Goal: Transaction & Acquisition: Purchase product/service

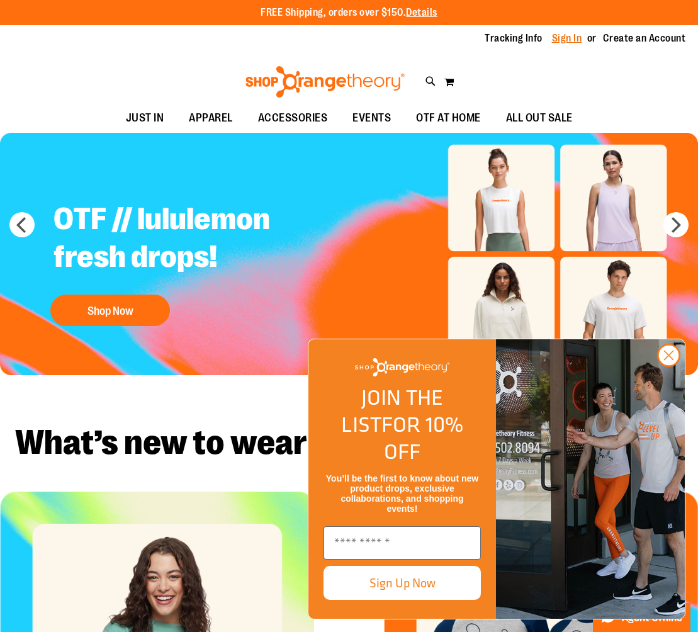
click at [563, 40] on link "Sign In" at bounding box center [567, 38] width 30 height 14
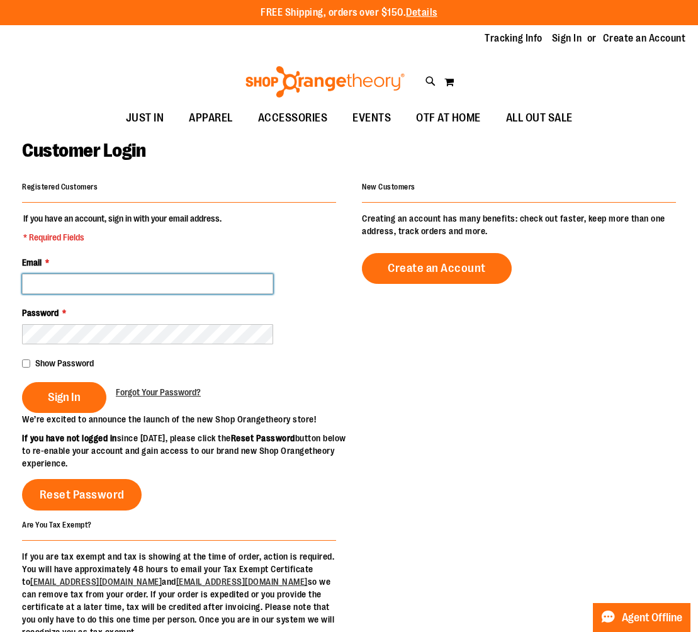
click at [167, 288] on input "Email *" at bounding box center [147, 284] width 251 height 20
drag, startPoint x: 210, startPoint y: 285, endPoint x: 107, endPoint y: 287, distance: 103.3
click at [107, 287] on input "**********" at bounding box center [147, 284] width 251 height 20
type input "**********"
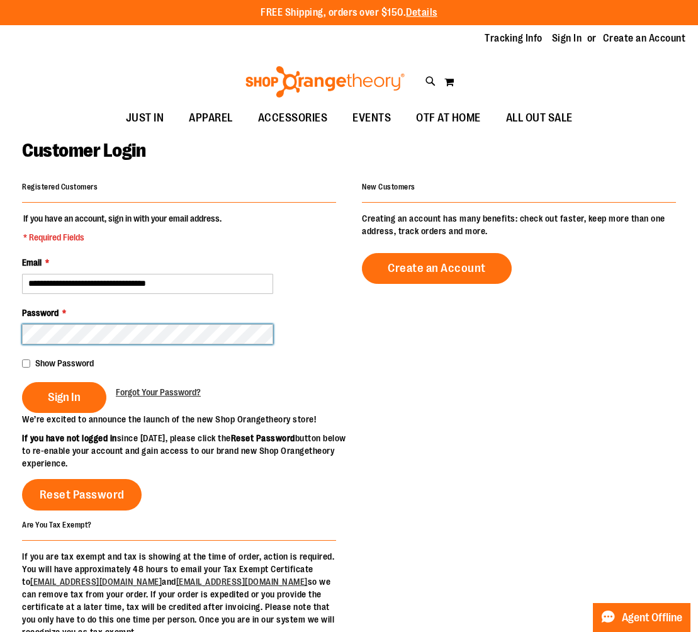
click at [22, 382] on button "Sign In" at bounding box center [64, 397] width 84 height 31
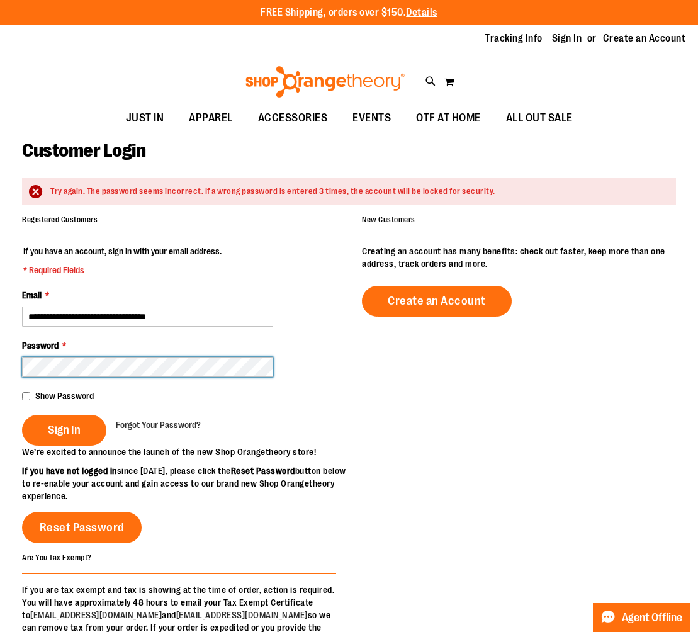
click at [22, 415] on button "Sign In" at bounding box center [64, 430] width 84 height 31
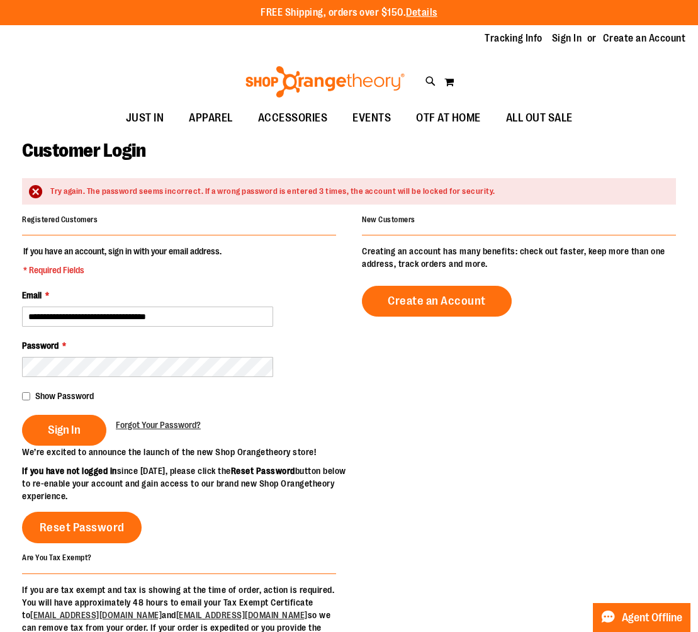
click at [99, 355] on div "Password *" at bounding box center [179, 358] width 314 height 38
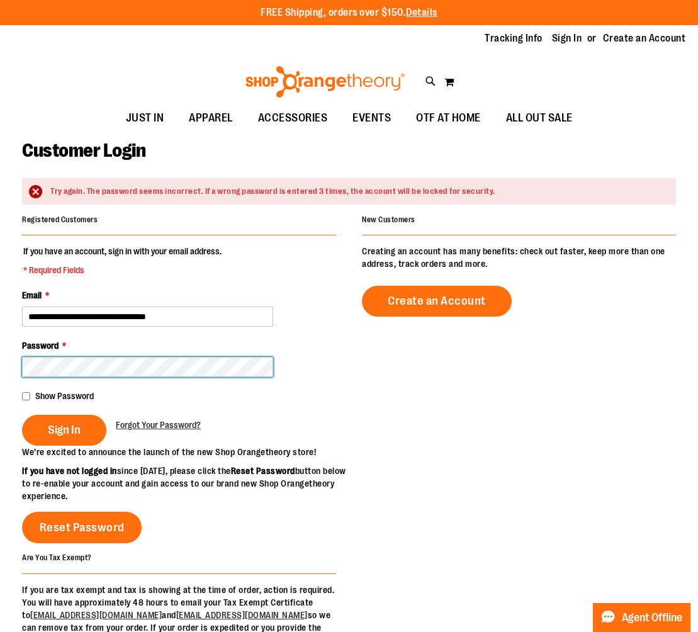
click at [22, 415] on button "Sign In" at bounding box center [64, 430] width 84 height 31
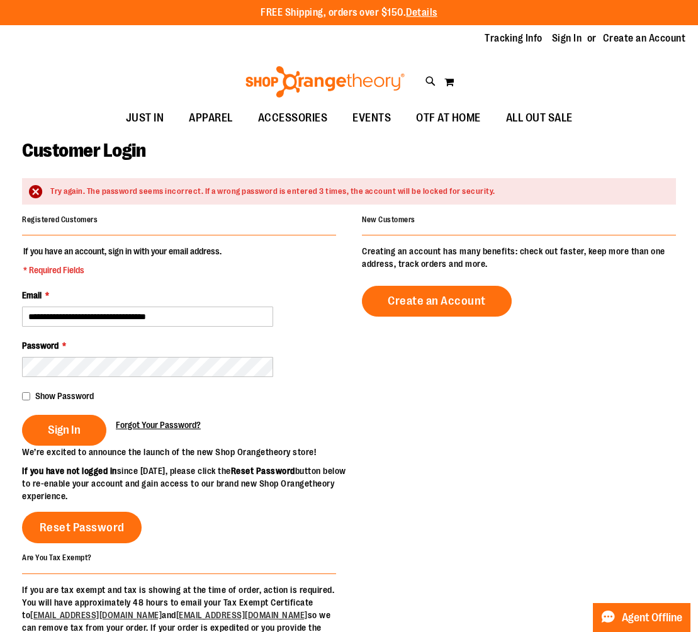
click at [151, 422] on span "Forgot Your Password?" at bounding box center [158, 425] width 85 height 10
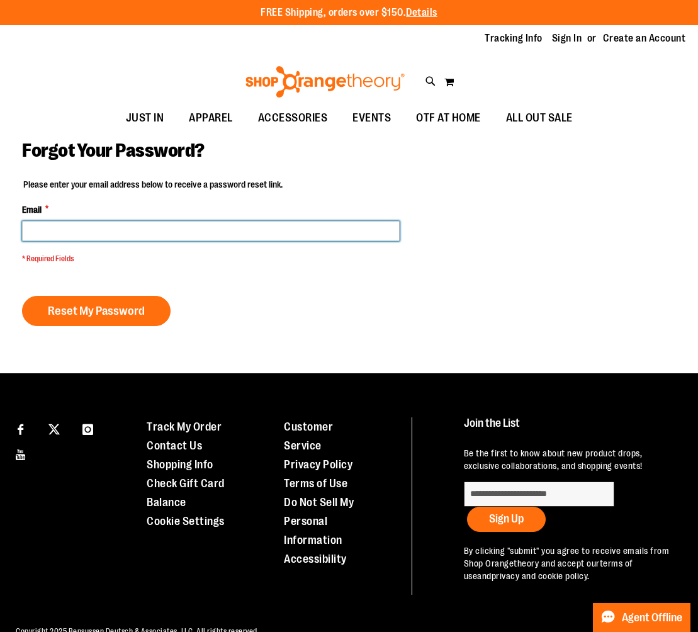
click at [170, 232] on input "Email *" at bounding box center [211, 231] width 378 height 20
type input "**********"
click at [22, 296] on button "Reset My Password" at bounding box center [96, 311] width 149 height 30
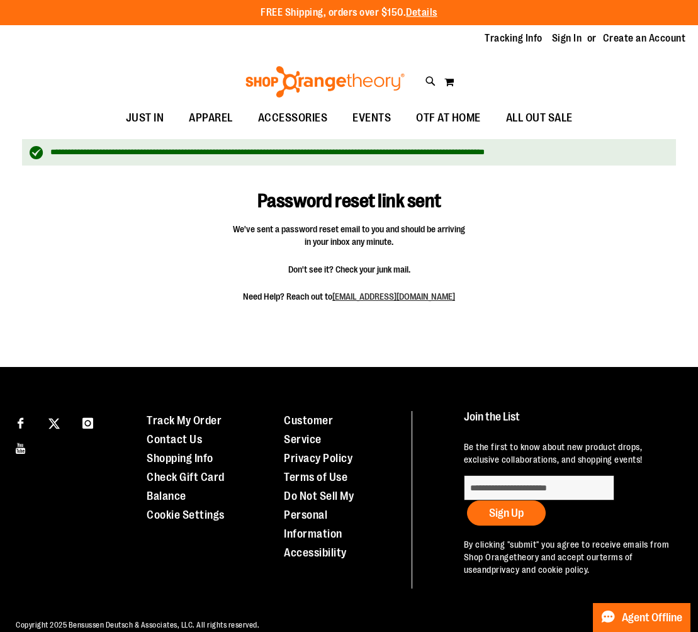
scroll to position [1, 0]
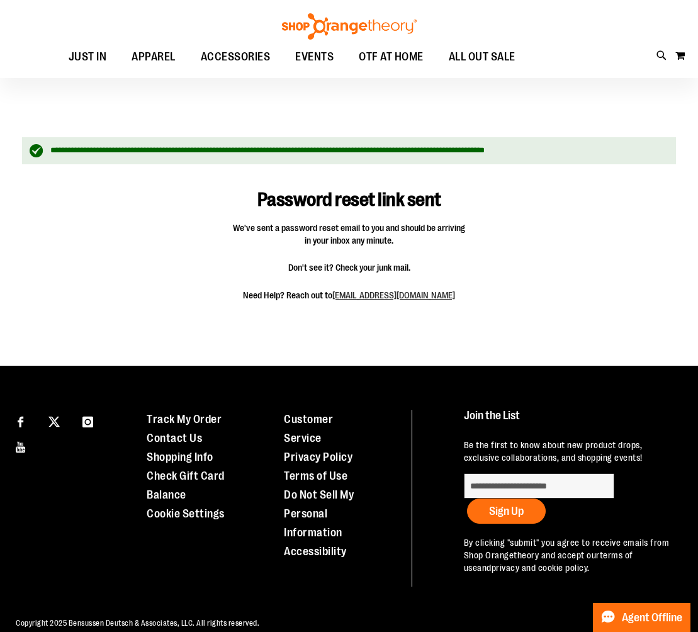
click at [75, 85] on div at bounding box center [349, 65] width 698 height 132
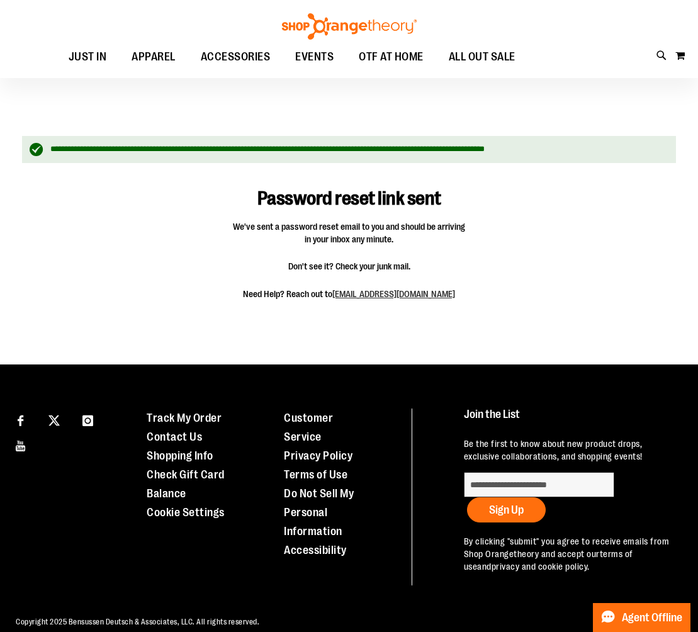
scroll to position [0, 0]
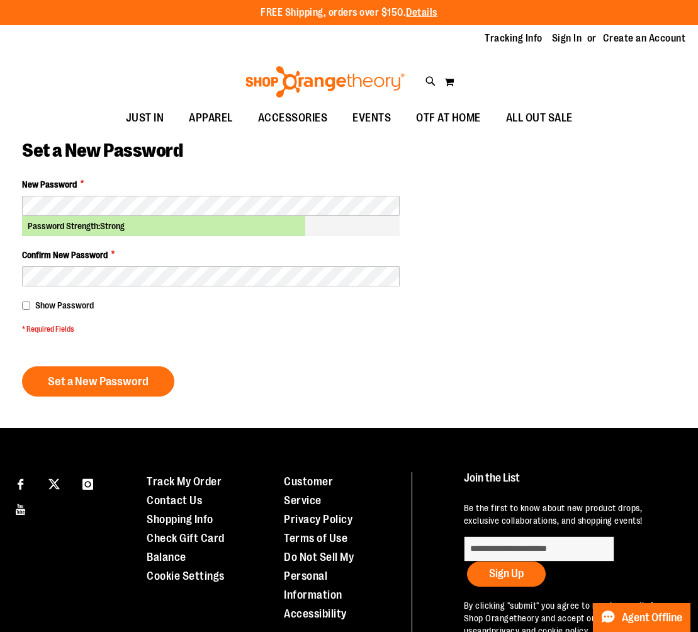
click at [297, 361] on form "New Password * Password Strength: Strong Confirm New Password * Show Password *…" at bounding box center [211, 287] width 378 height 218
click at [120, 386] on span "Set a New Password" at bounding box center [98, 382] width 101 height 14
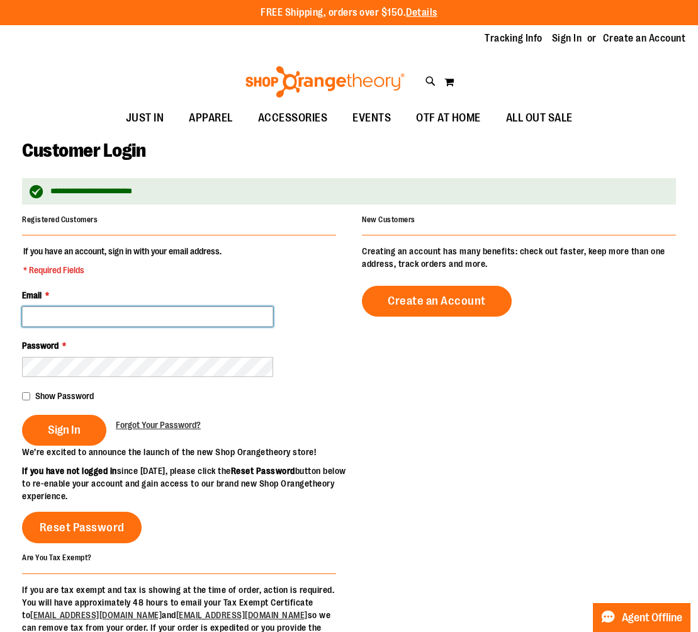
click at [94, 323] on input "Email *" at bounding box center [147, 317] width 251 height 20
type input "**********"
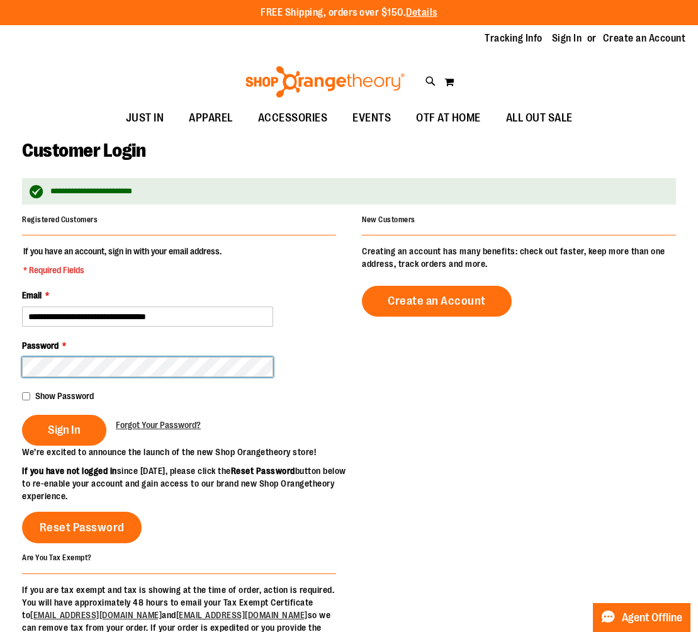
click at [22, 415] on button "Sign In" at bounding box center [64, 430] width 84 height 31
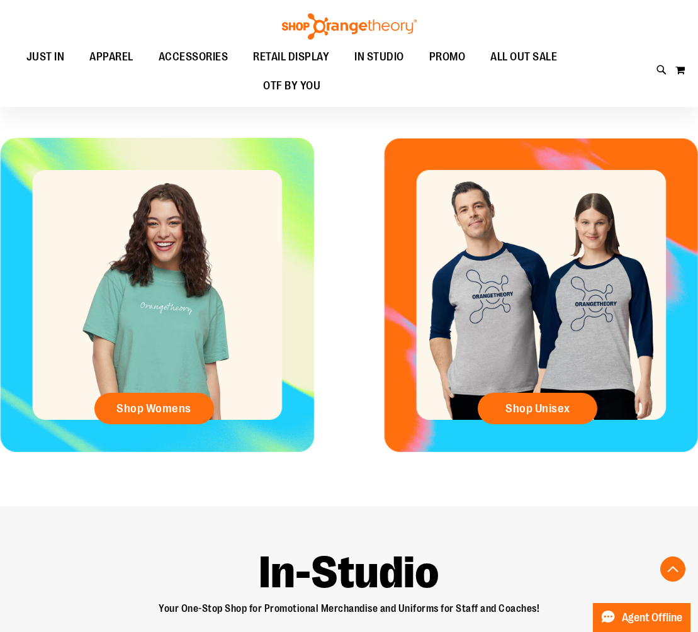
scroll to position [369, 0]
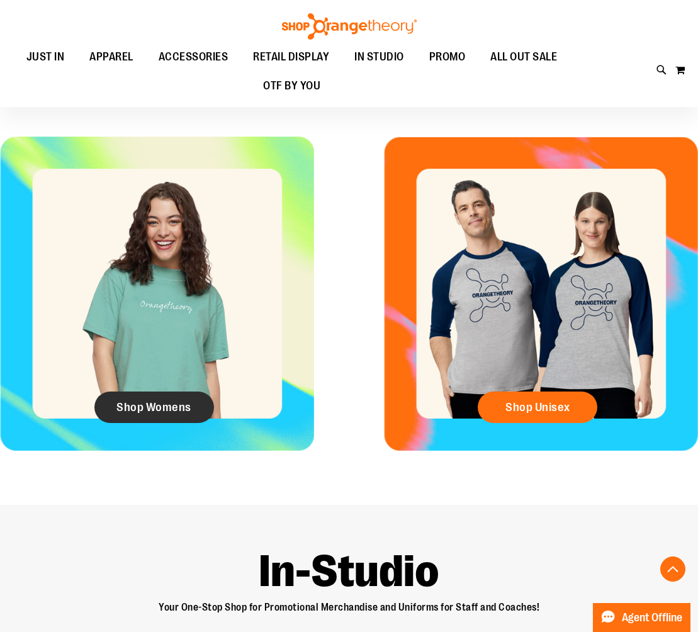
click at [121, 414] on span "Shop Womens" at bounding box center [153, 407] width 75 height 14
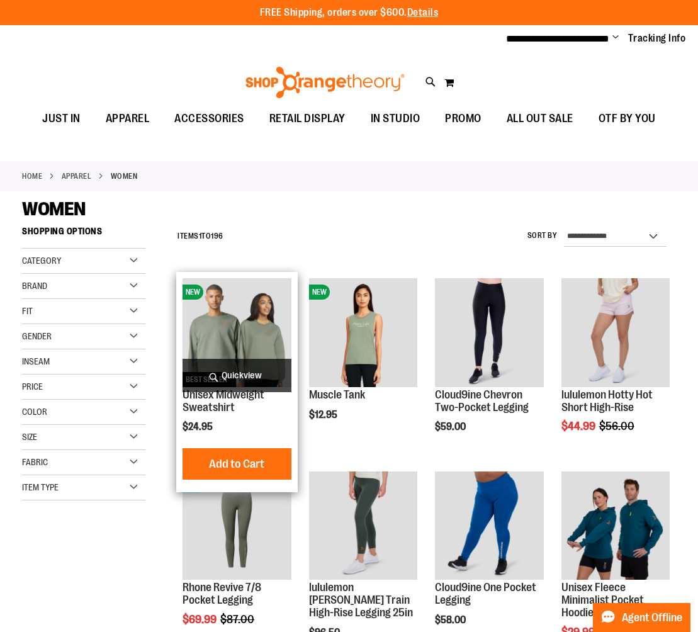
click at [234, 375] on span "Quickview" at bounding box center [237, 375] width 108 height 33
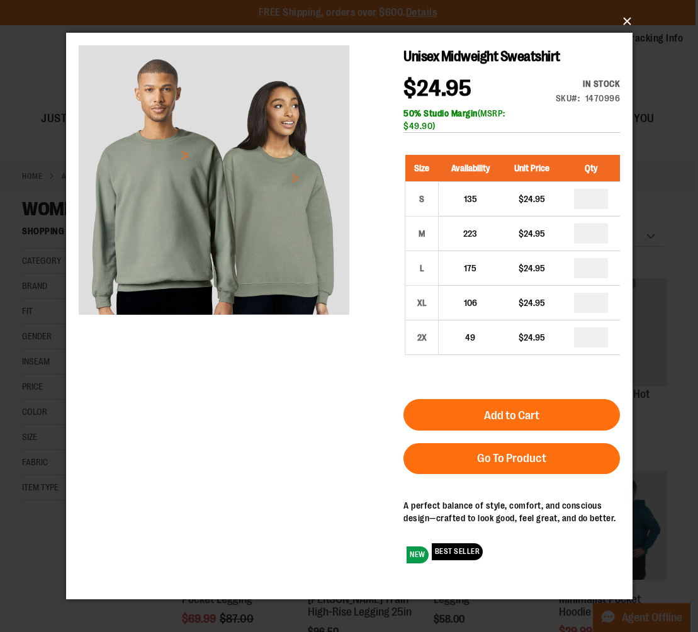
click at [626, 22] on button "×" at bounding box center [353, 22] width 567 height 28
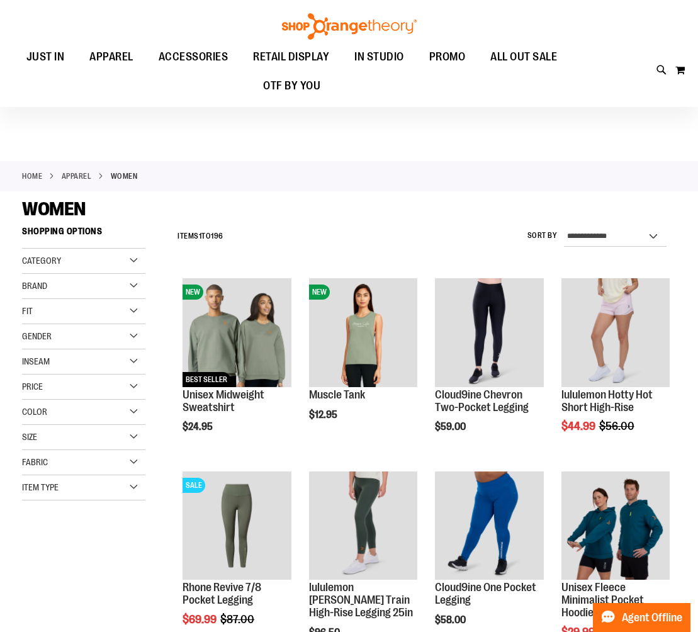
scroll to position [38, 0]
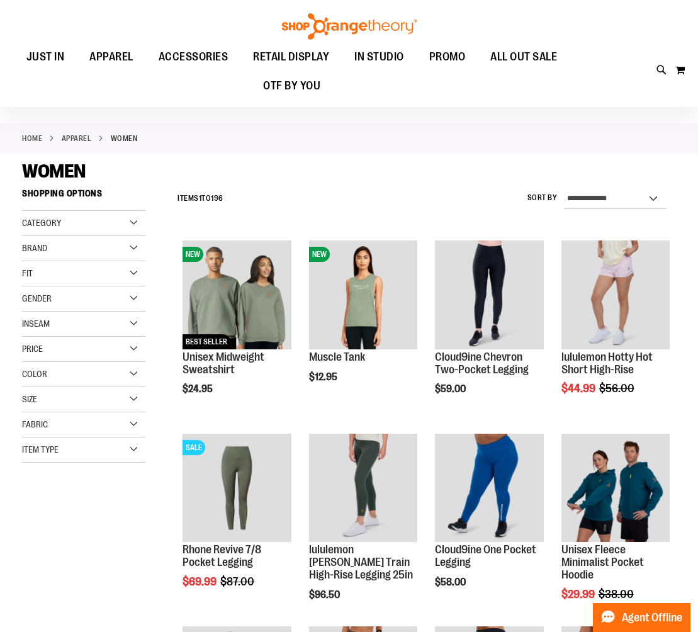
click at [88, 226] on div "Category" at bounding box center [83, 223] width 123 height 25
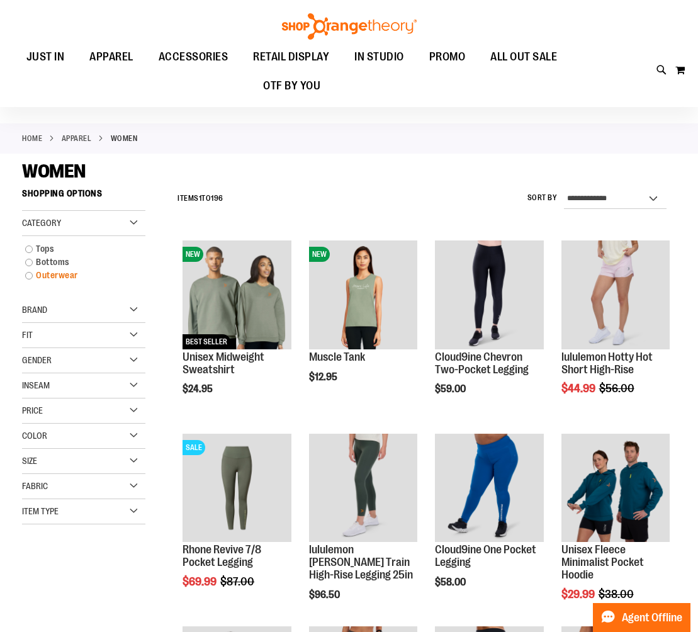
click at [57, 274] on link "Outerwear" at bounding box center [78, 275] width 118 height 13
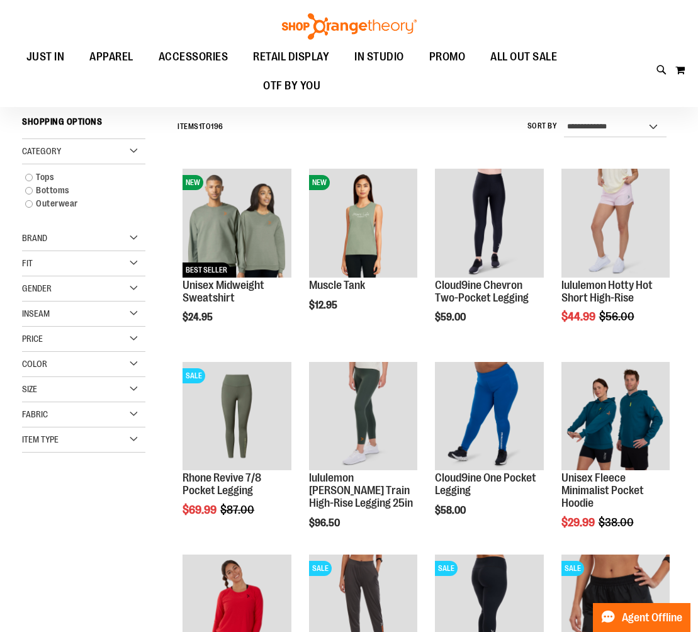
scroll to position [114, 0]
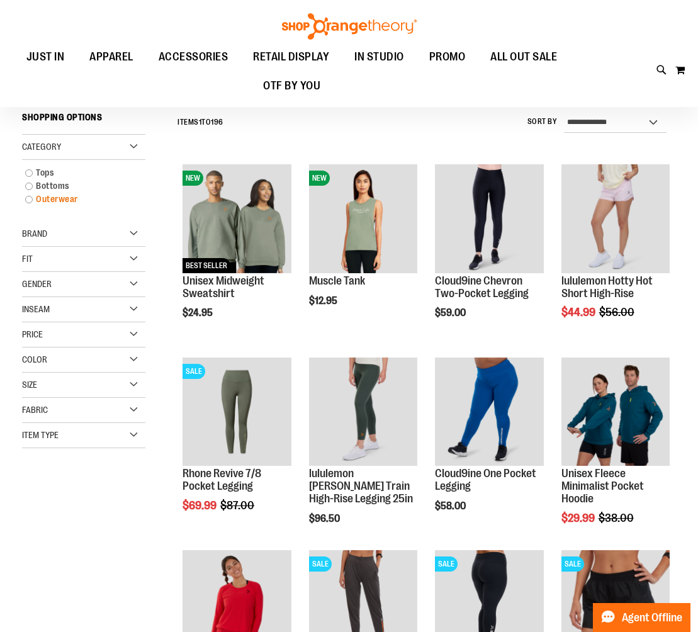
click at [32, 198] on link "Outerwear" at bounding box center [78, 199] width 118 height 13
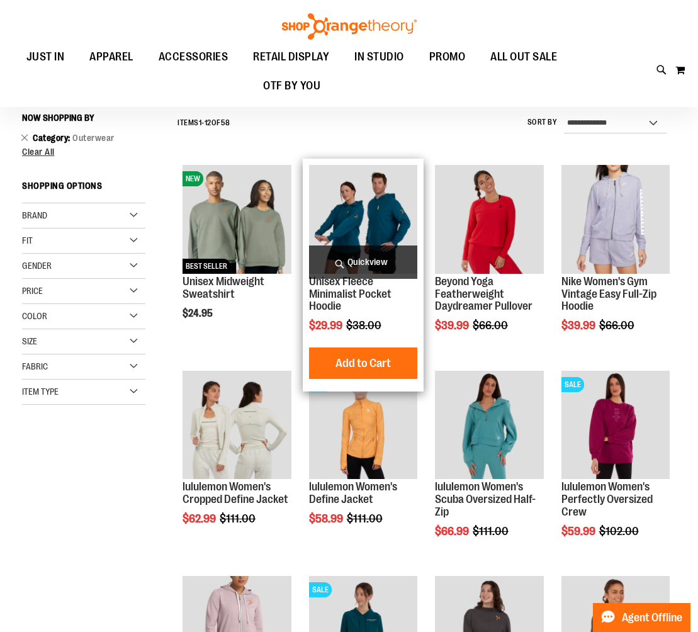
scroll to position [111, 0]
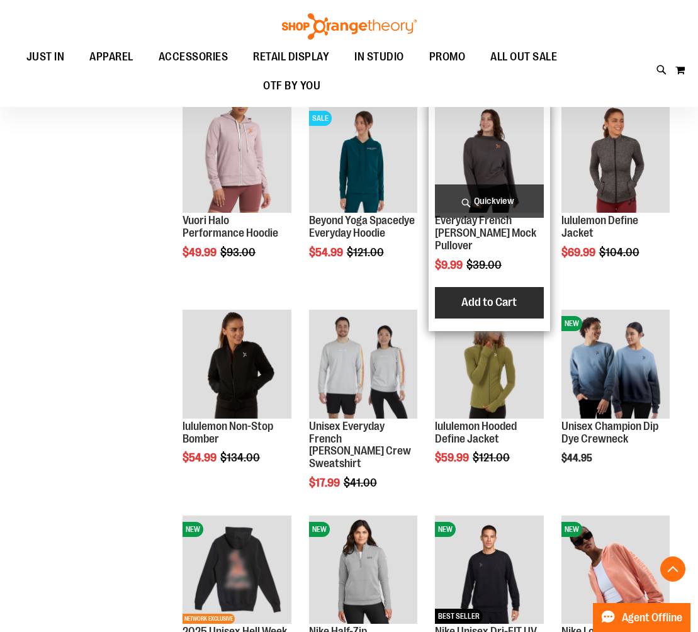
scroll to position [602, 0]
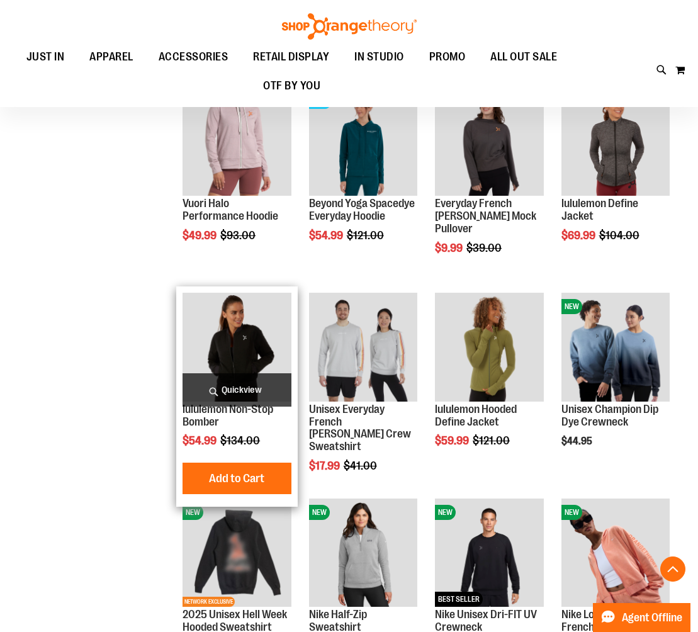
click at [247, 388] on span "Quickview" at bounding box center [237, 389] width 108 height 33
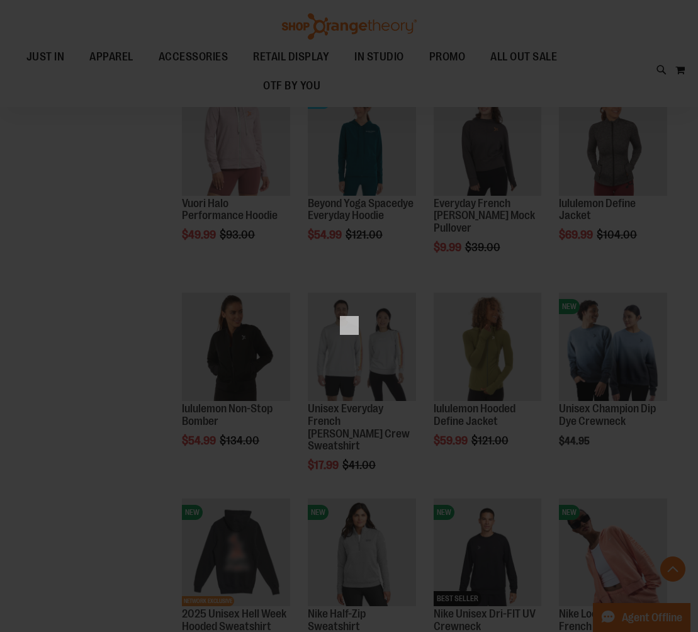
scroll to position [0, 0]
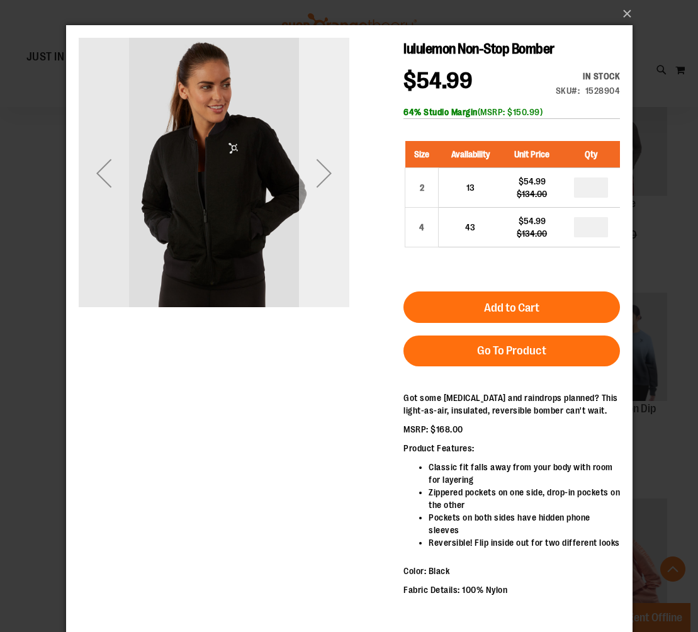
click at [317, 184] on div "Next" at bounding box center [323, 173] width 50 height 50
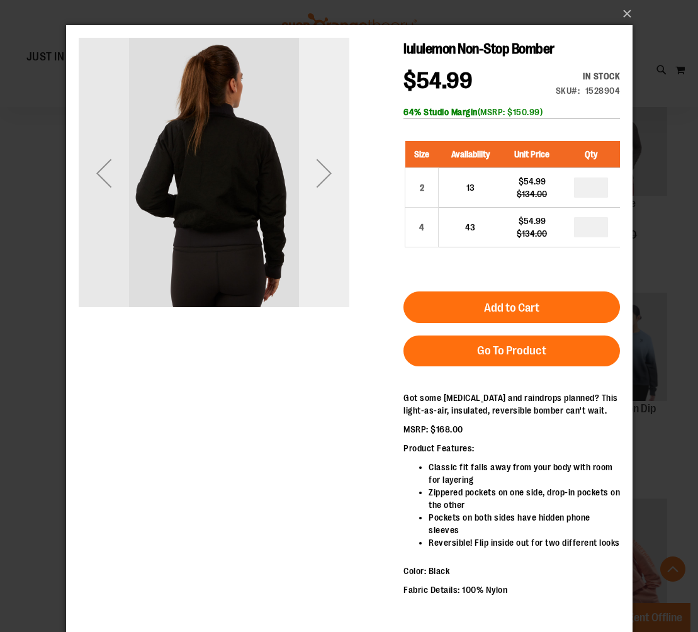
click at [317, 184] on div "Next" at bounding box center [323, 173] width 50 height 50
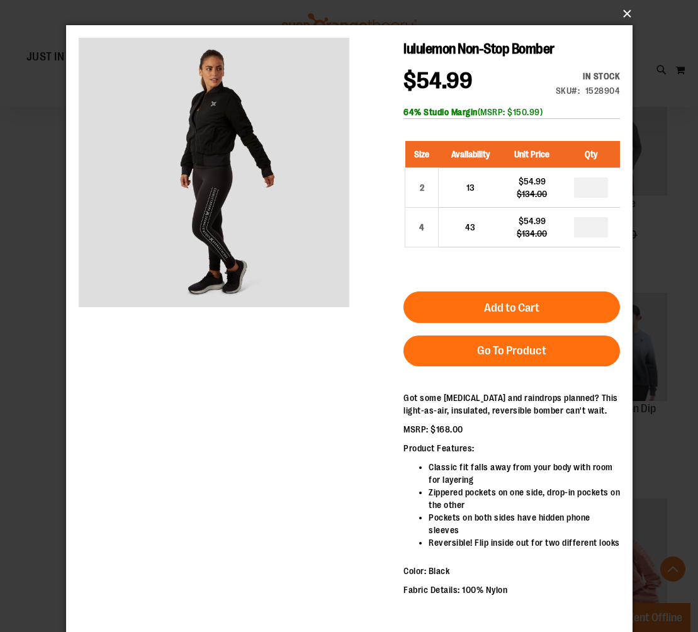
click at [626, 10] on button "×" at bounding box center [353, 14] width 567 height 28
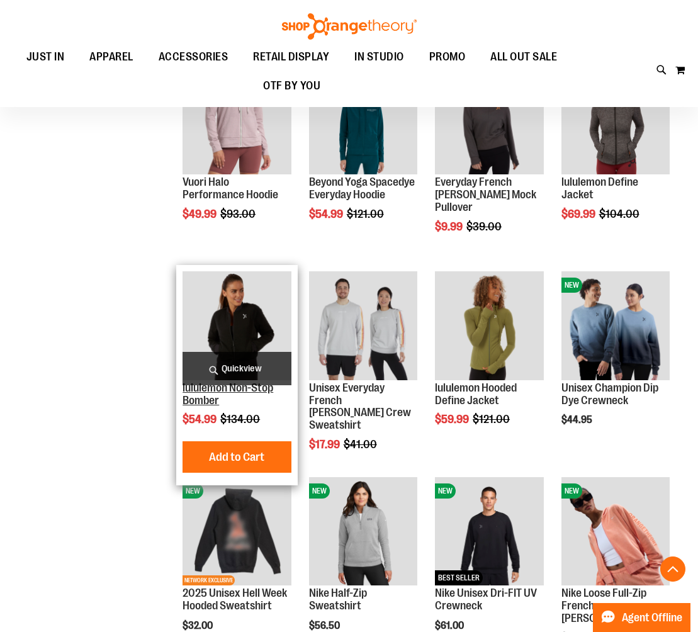
scroll to position [628, 0]
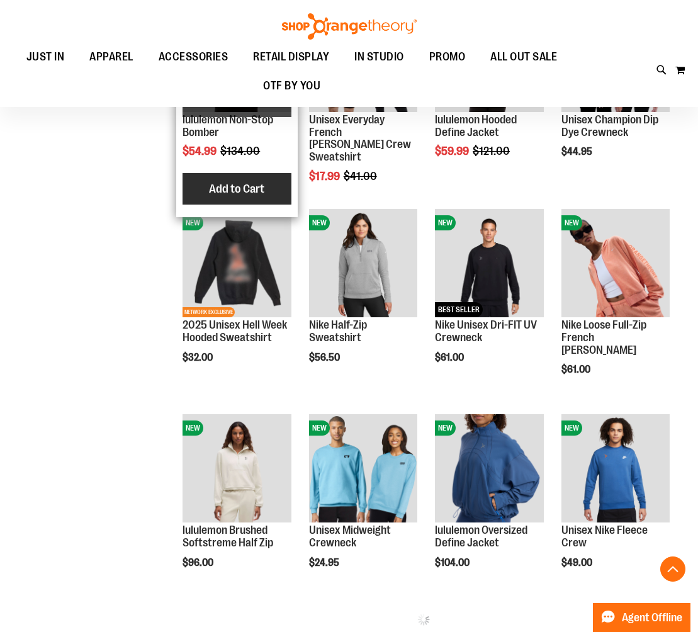
scroll to position [893, 0]
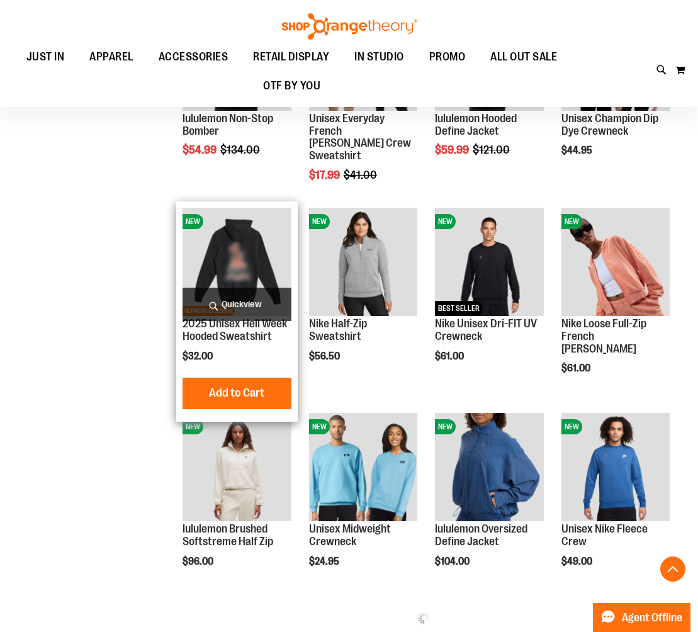
click at [242, 264] on img "product" at bounding box center [237, 262] width 108 height 108
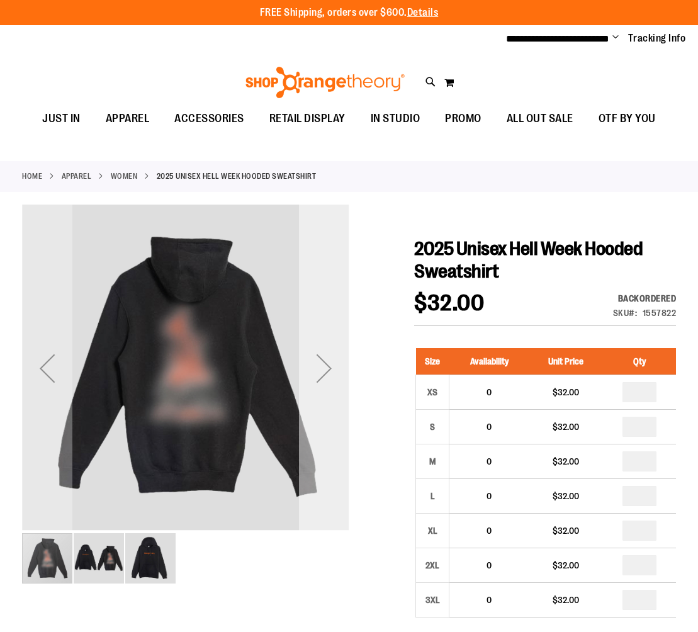
click at [337, 403] on div "Next" at bounding box center [324, 368] width 50 height 327
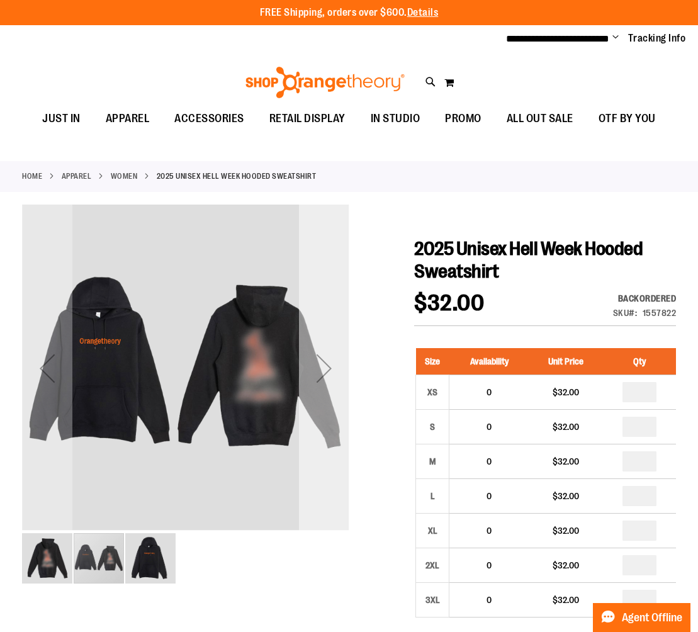
click at [337, 403] on div "Next" at bounding box center [324, 368] width 50 height 327
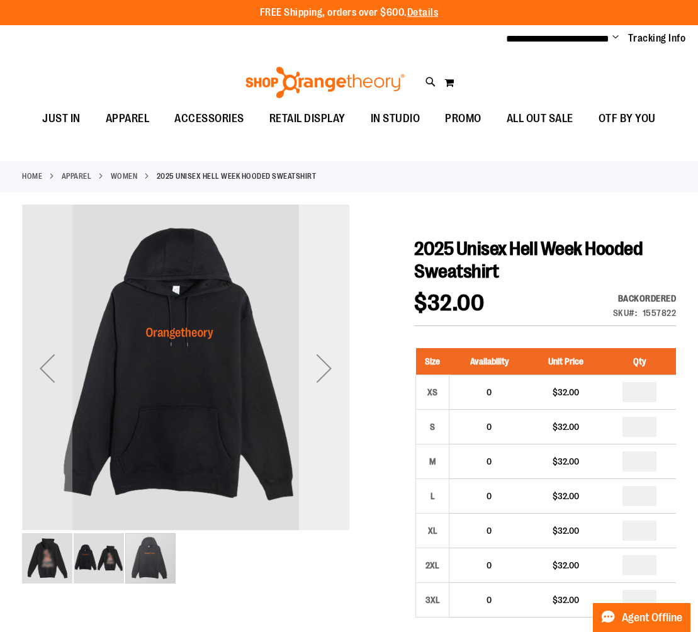
click at [337, 403] on div "Next" at bounding box center [324, 368] width 50 height 327
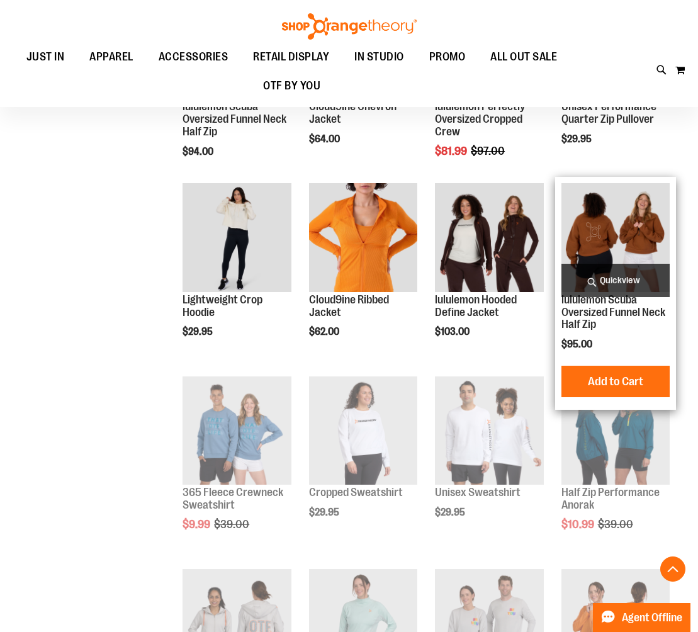
scroll to position [513, 0]
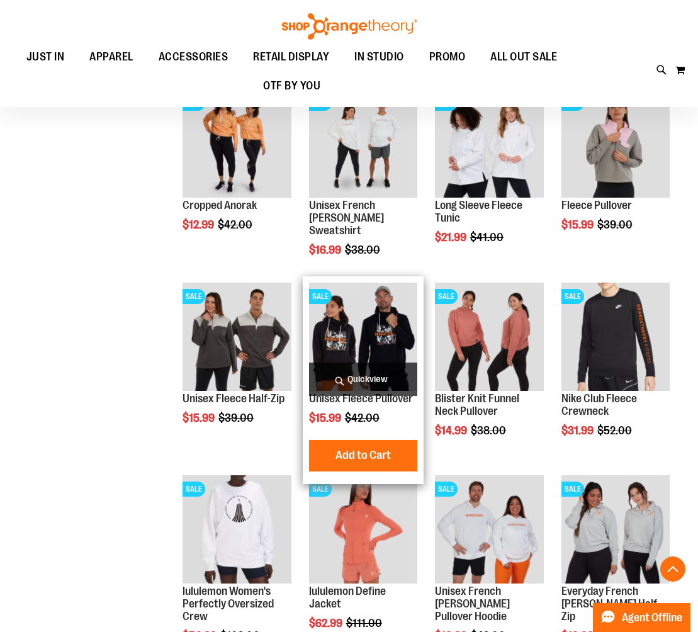
scroll to position [1186, 0]
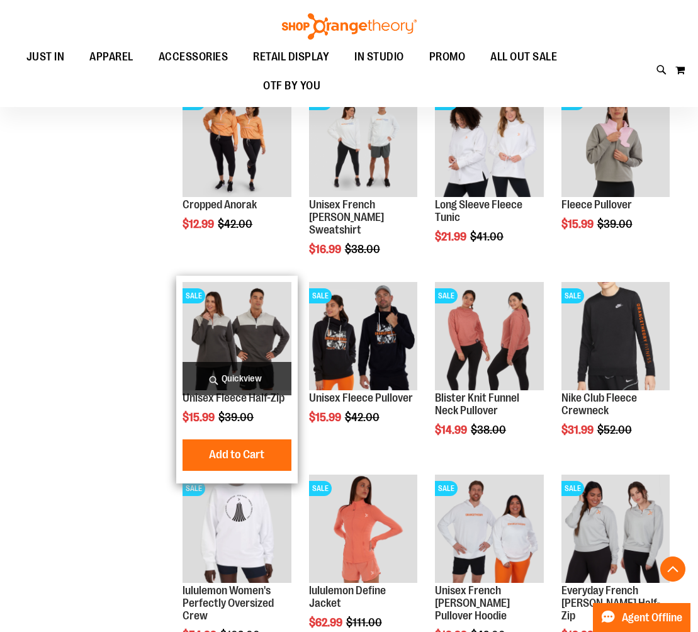
click at [267, 374] on span "Quickview" at bounding box center [237, 378] width 108 height 33
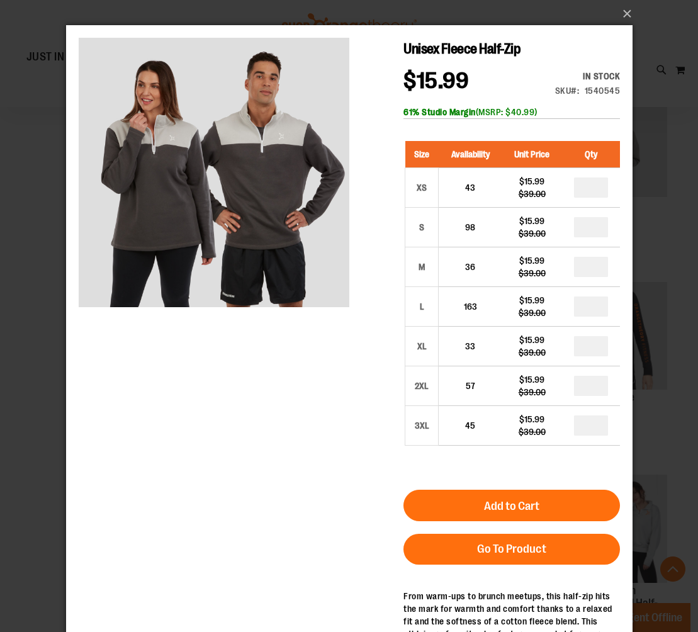
scroll to position [6, 0]
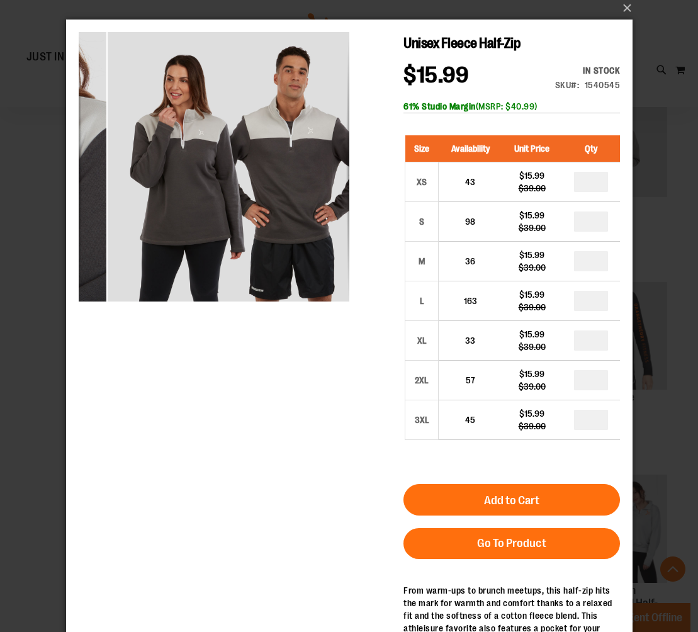
drag, startPoint x: 305, startPoint y: 269, endPoint x: 542, endPoint y: 91, distance: 296.2
click at [495, 140] on div "Unisex Fleece Half-Zip $15.99 Regular Price $39.00 In stock Only %1 left SKU 15…" at bounding box center [348, 126] width 541 height 189
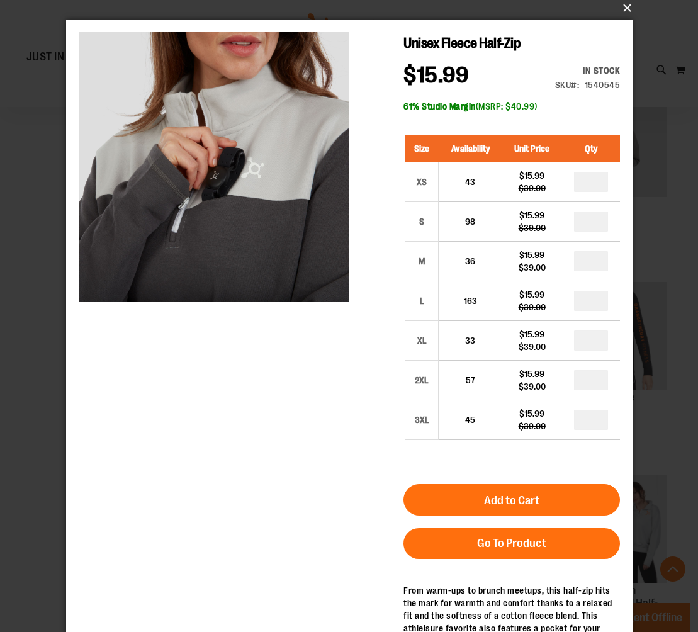
click at [630, 9] on button "×" at bounding box center [353, 8] width 567 height 28
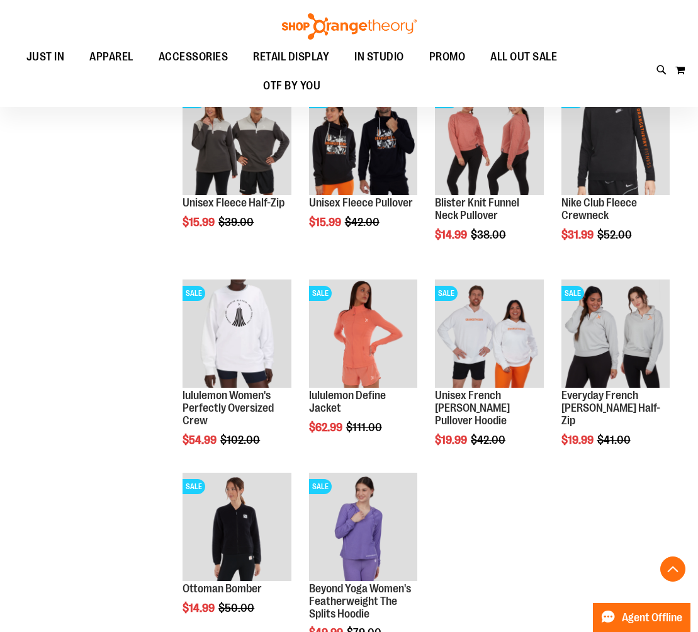
scroll to position [1409, 0]
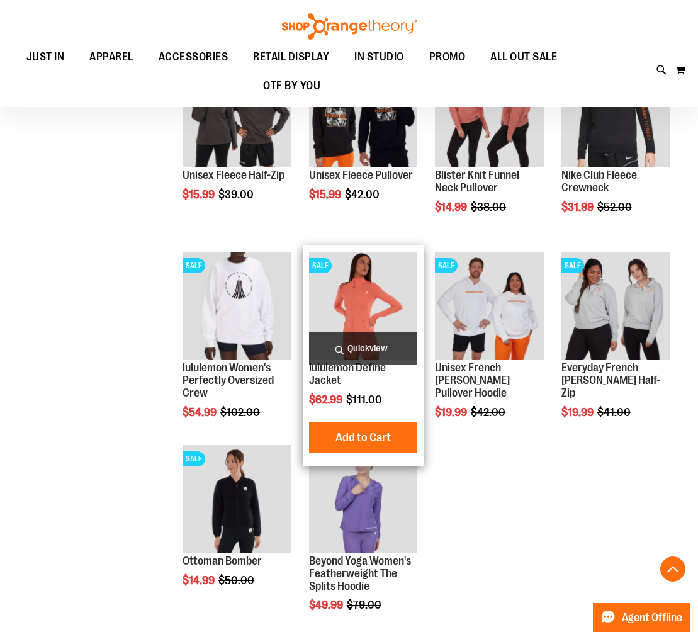
click at [356, 305] on img "product" at bounding box center [363, 306] width 108 height 108
click at [358, 354] on span "Quickview" at bounding box center [363, 348] width 108 height 33
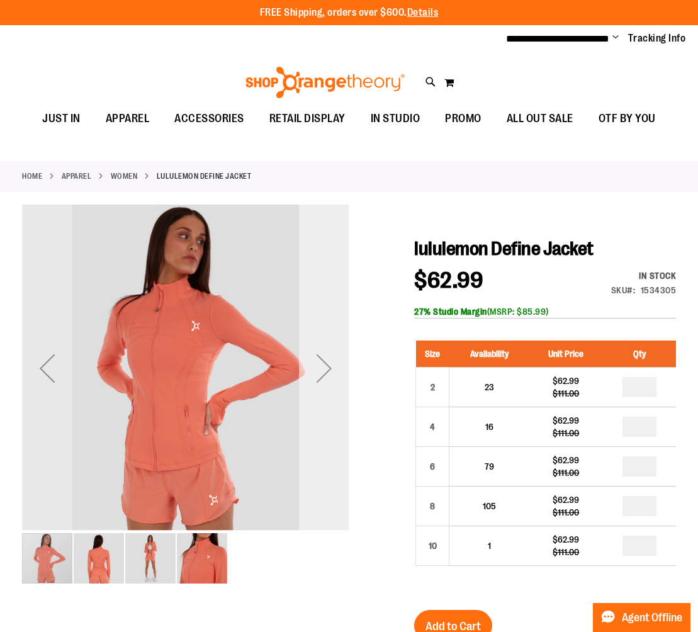
click at [312, 368] on div "Next" at bounding box center [324, 368] width 50 height 50
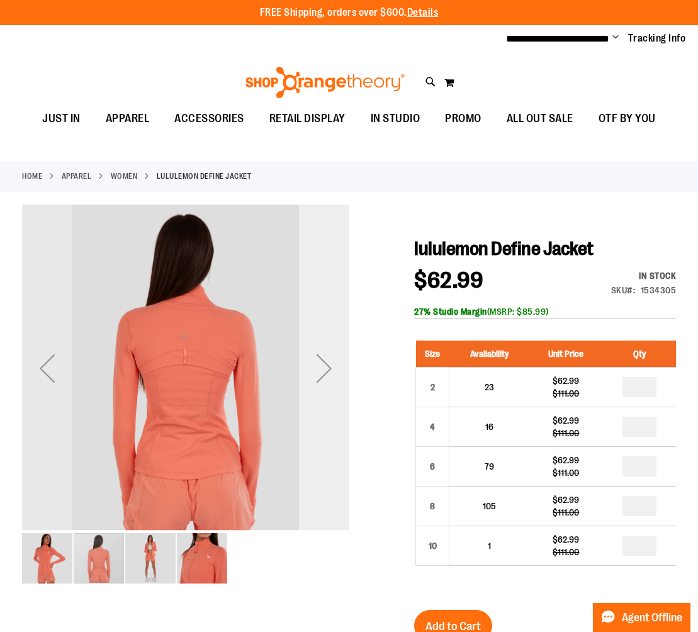
click at [312, 368] on div "Next" at bounding box center [324, 368] width 50 height 50
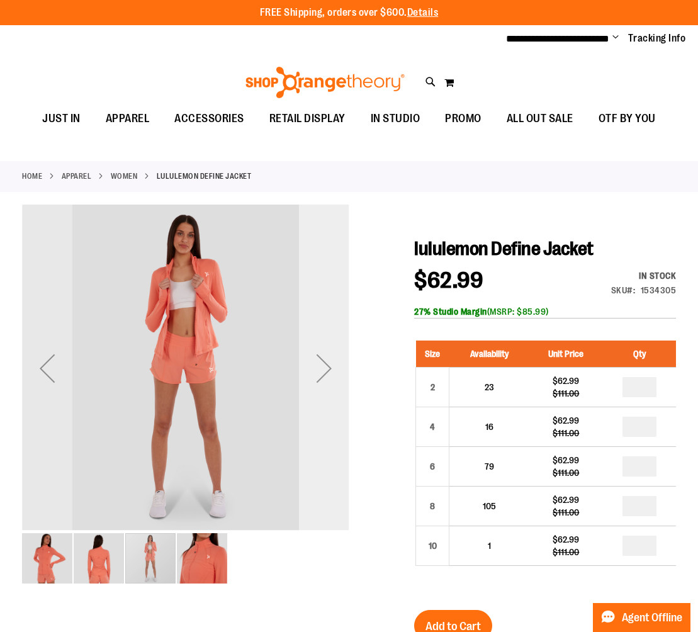
click at [312, 368] on div "Next" at bounding box center [324, 368] width 50 height 50
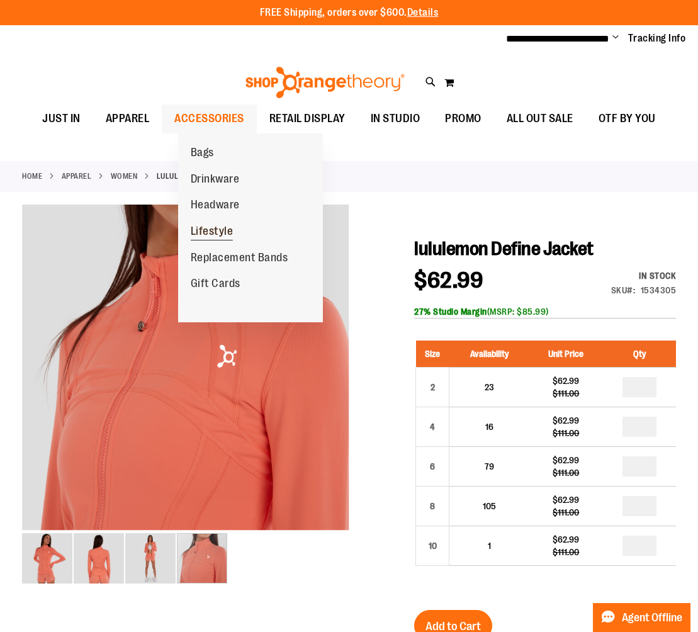
click at [208, 231] on span "Lifestyle" at bounding box center [212, 233] width 43 height 16
click at [206, 230] on span "Lifestyle" at bounding box center [212, 233] width 43 height 16
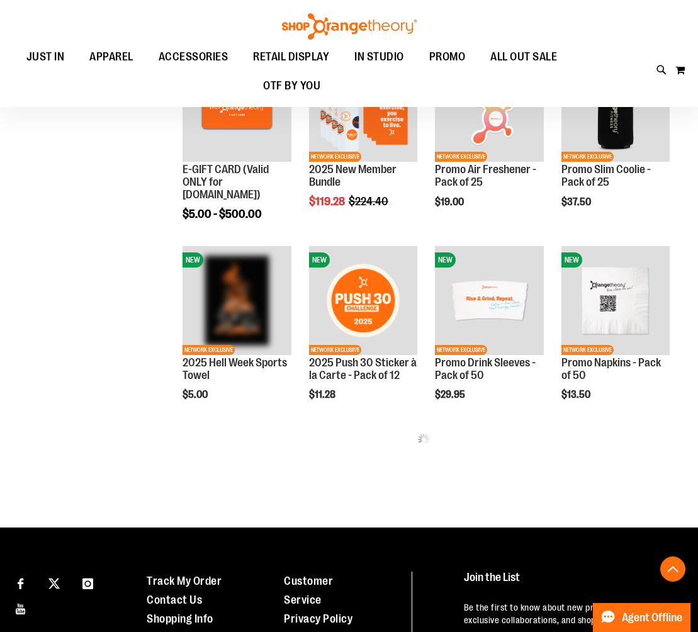
scroll to position [425, 0]
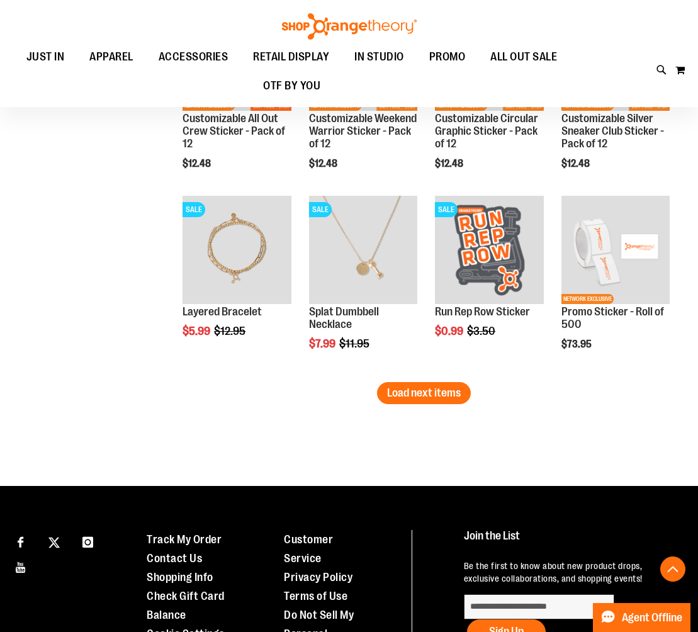
scroll to position [1633, 0]
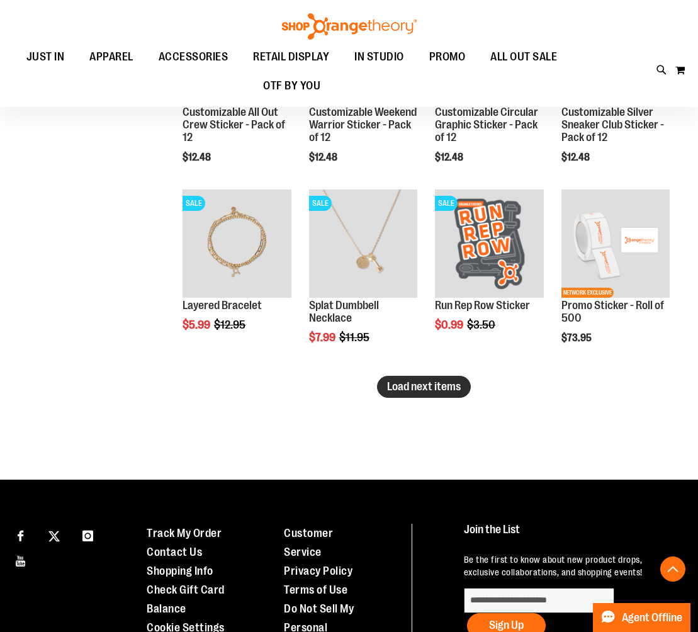
click at [464, 395] on button "Load next items" at bounding box center [424, 387] width 94 height 22
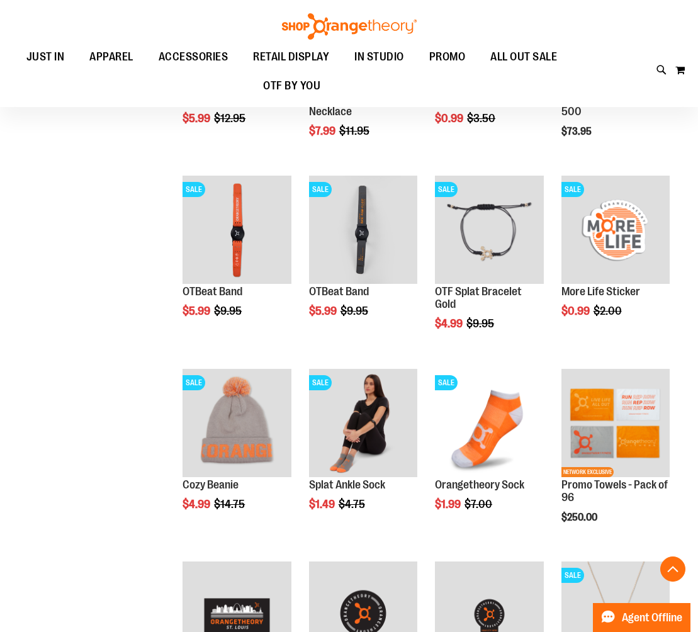
scroll to position [1904, 0]
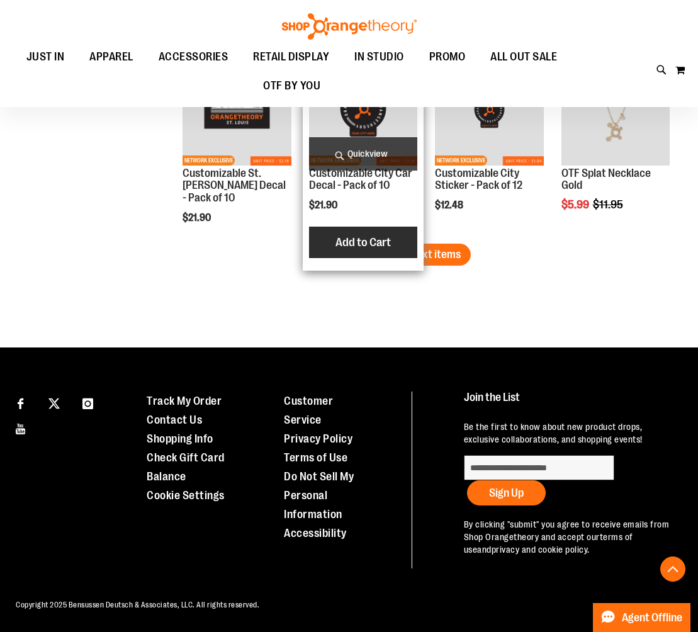
click at [404, 245] on button "Add to Cart" at bounding box center [363, 242] width 138 height 31
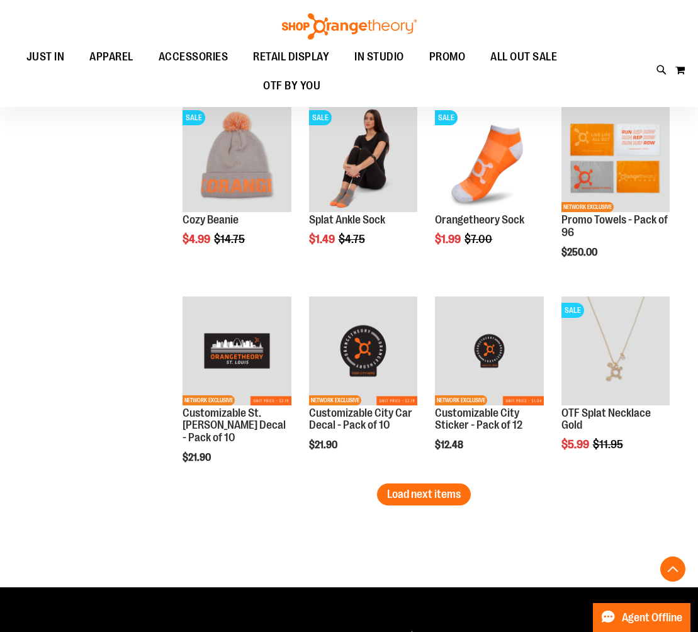
scroll to position [2093, 0]
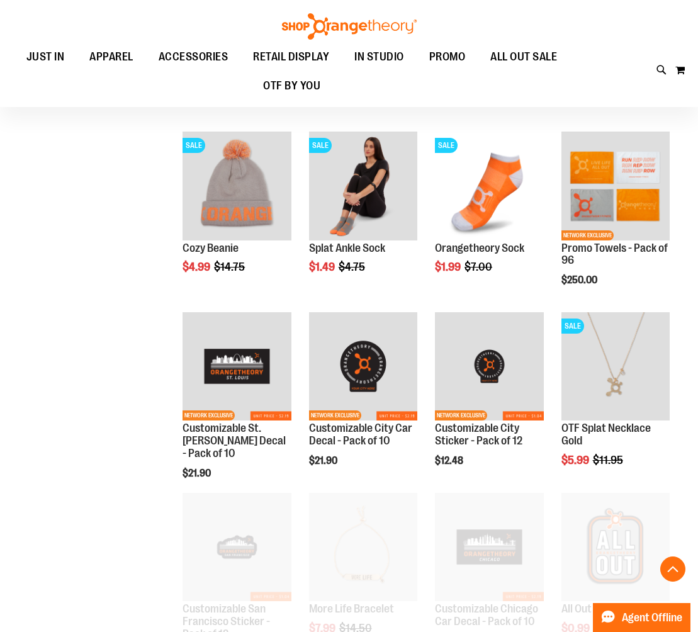
scroll to position [341, 0]
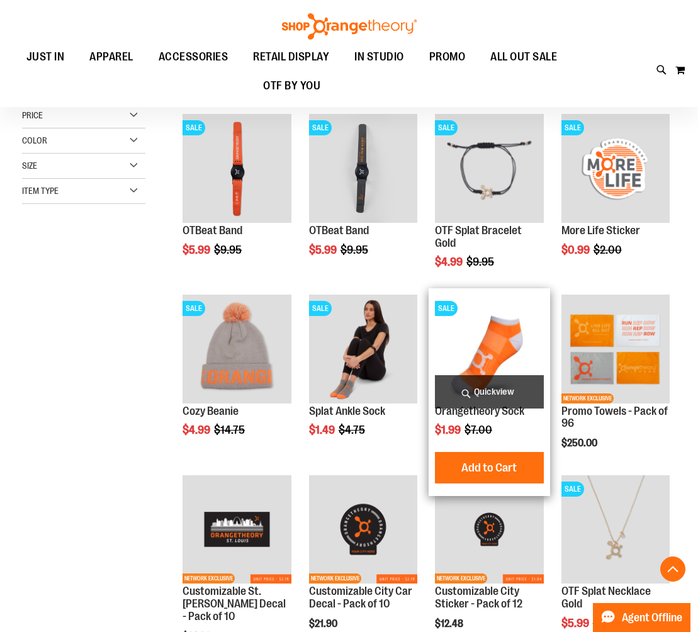
scroll to position [197, 0]
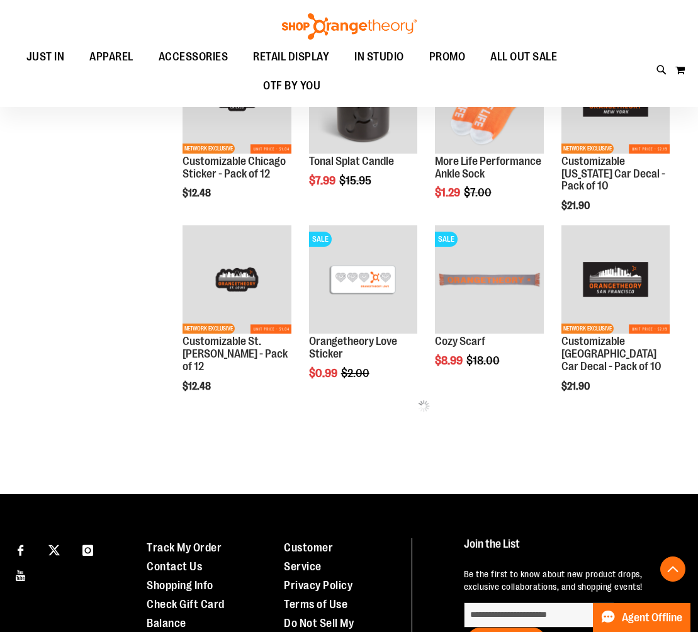
scroll to position [988, 0]
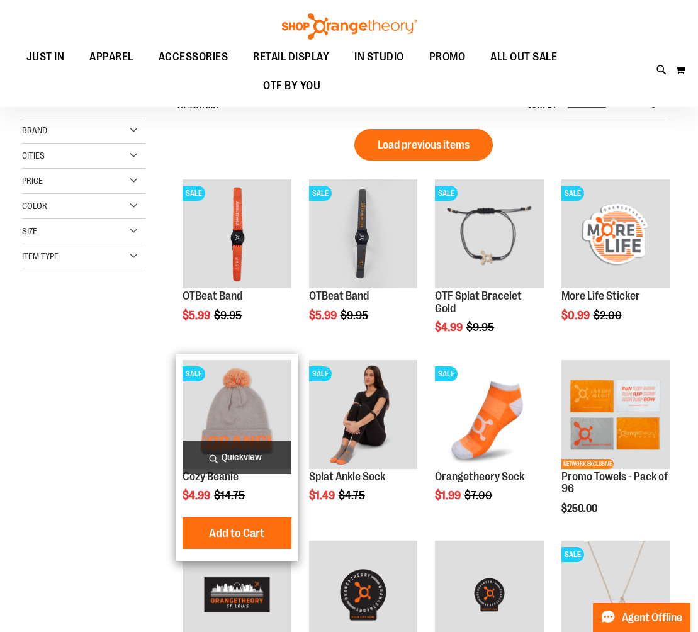
scroll to position [129, 0]
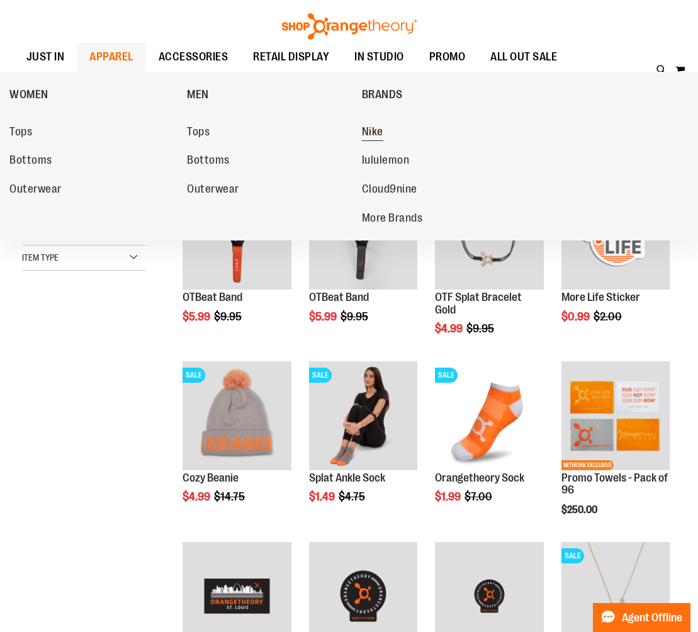
click at [385, 141] on link "Nike" at bounding box center [444, 132] width 165 height 23
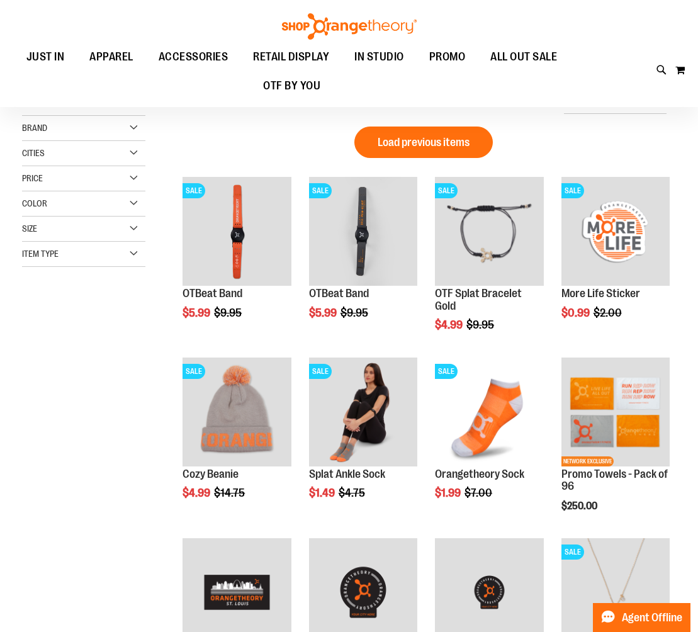
scroll to position [133, 0]
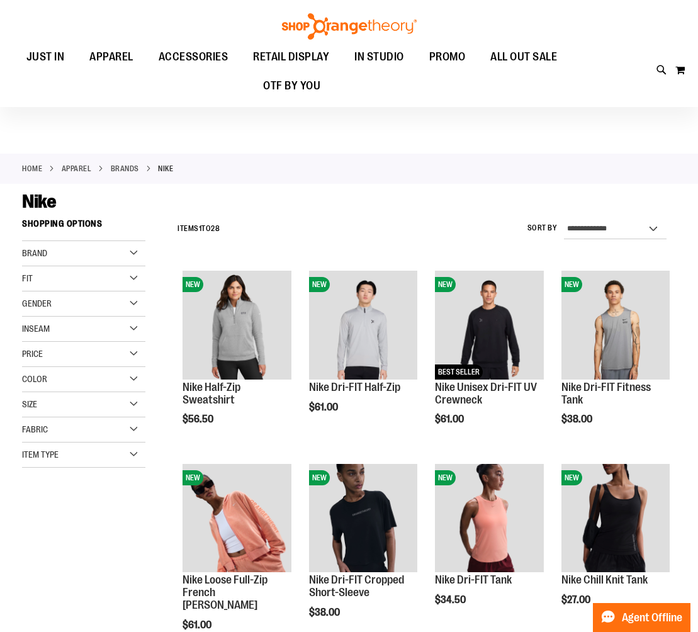
scroll to position [10, 0]
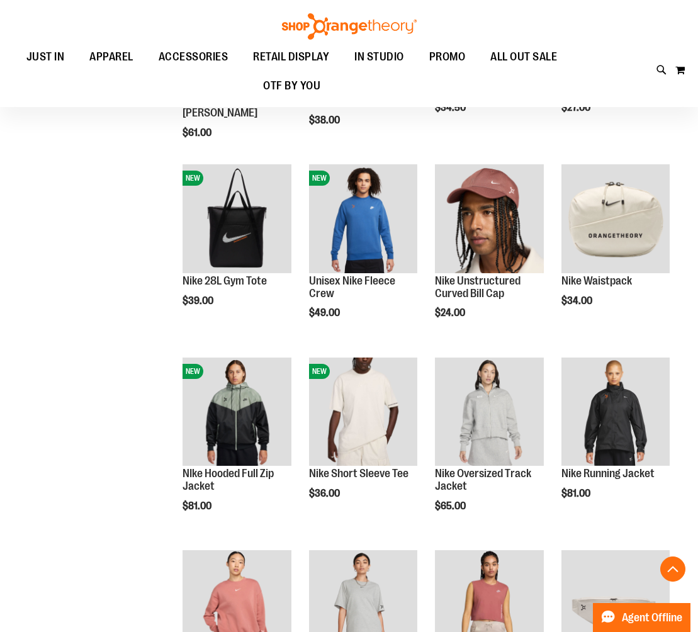
scroll to position [502, 0]
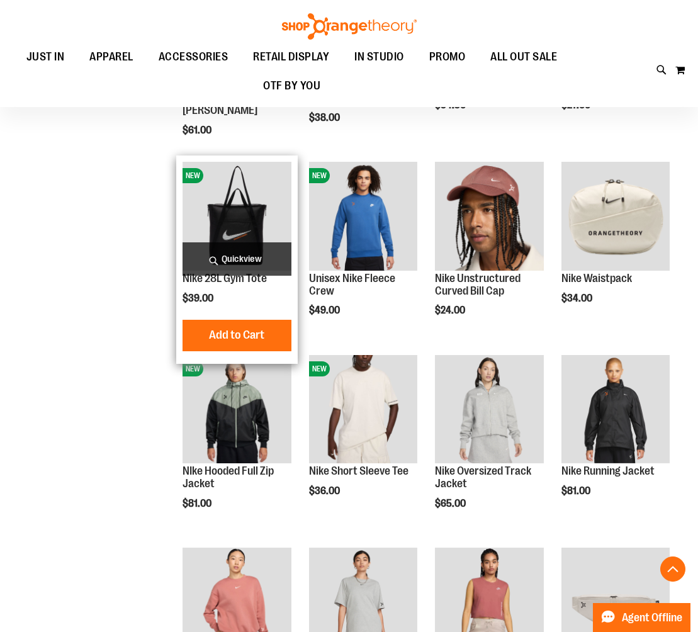
click at [230, 250] on span "Quickview" at bounding box center [237, 258] width 108 height 33
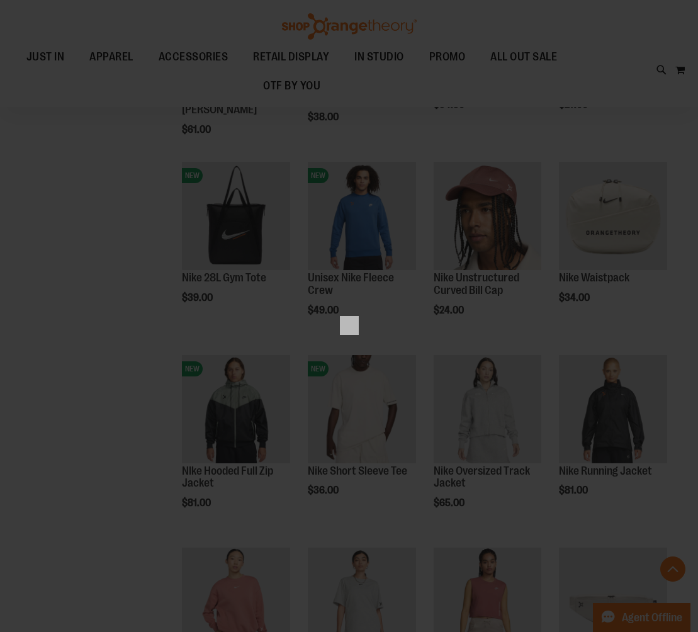
scroll to position [0, 0]
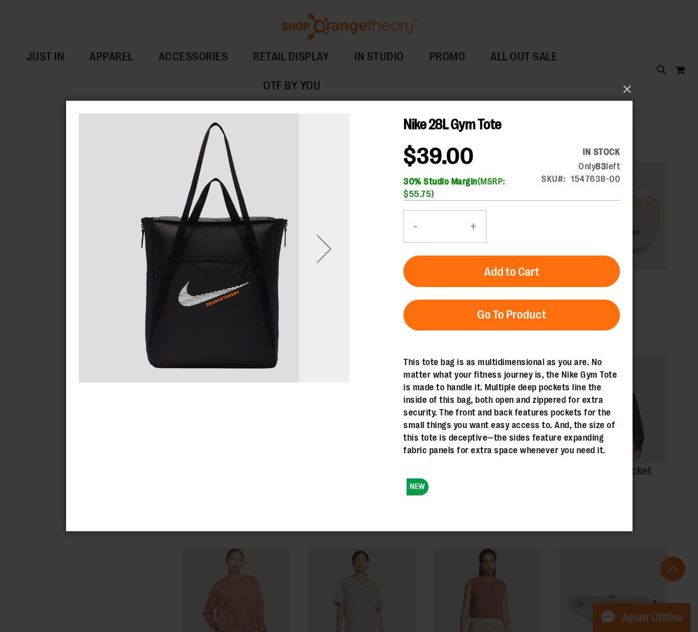
click at [312, 270] on div "Next" at bounding box center [323, 248] width 50 height 50
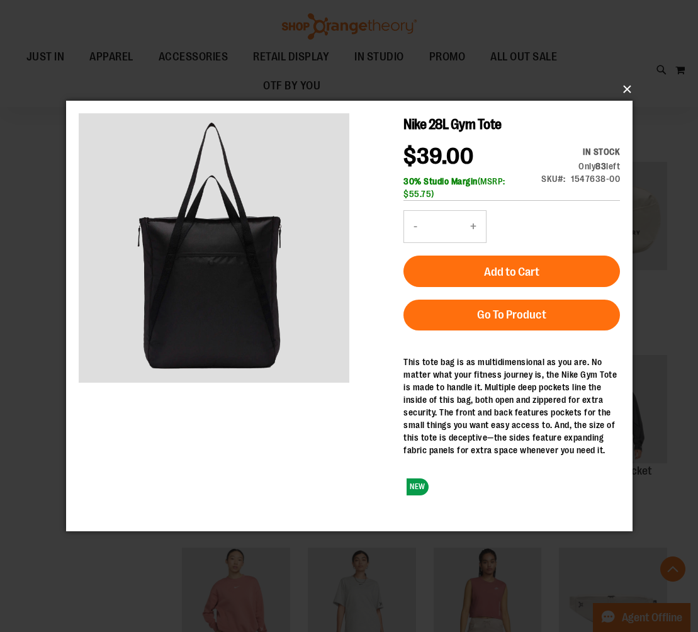
click at [633, 89] on button "×" at bounding box center [353, 90] width 567 height 28
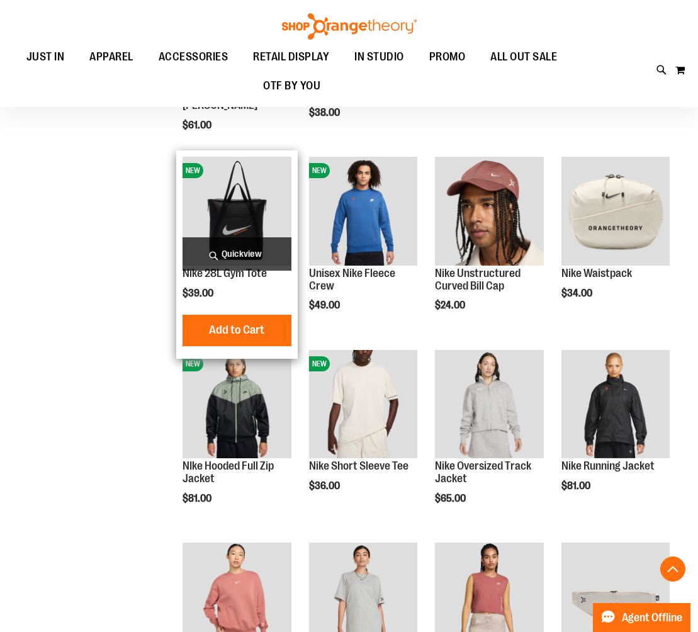
click at [266, 265] on span "Quickview" at bounding box center [237, 253] width 108 height 33
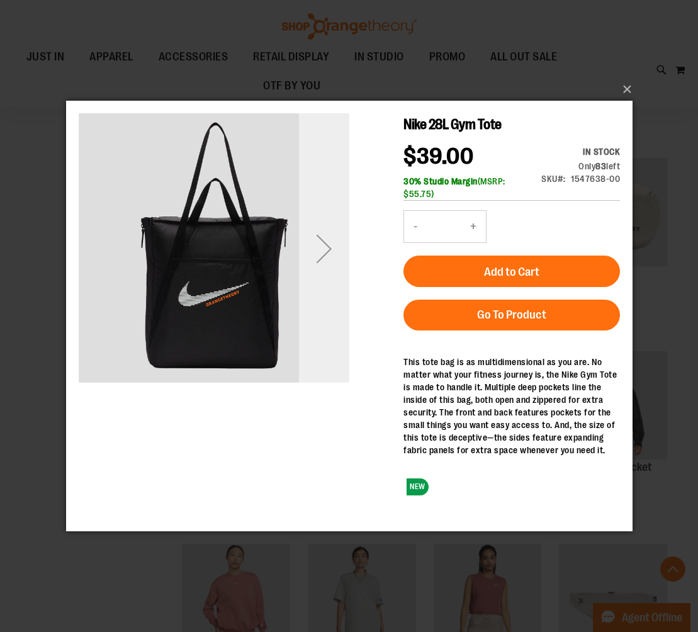
click at [340, 245] on div "Next" at bounding box center [323, 248] width 50 height 50
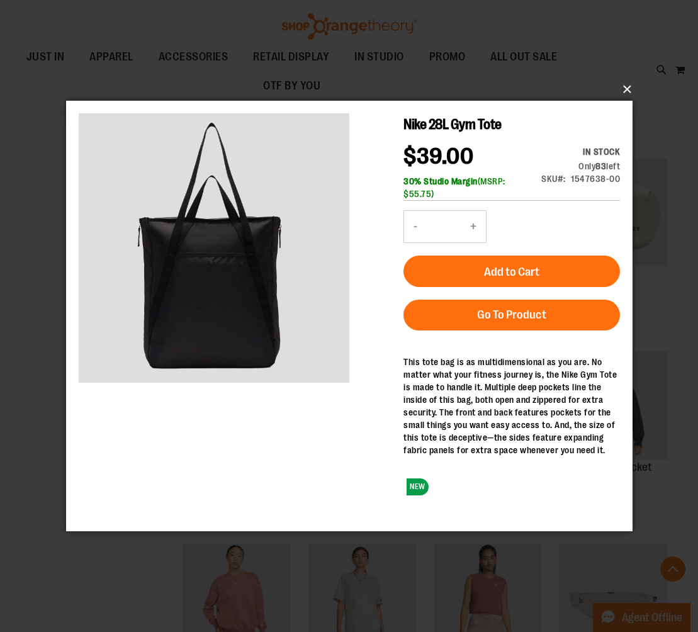
click at [617, 88] on button "×" at bounding box center [353, 90] width 567 height 28
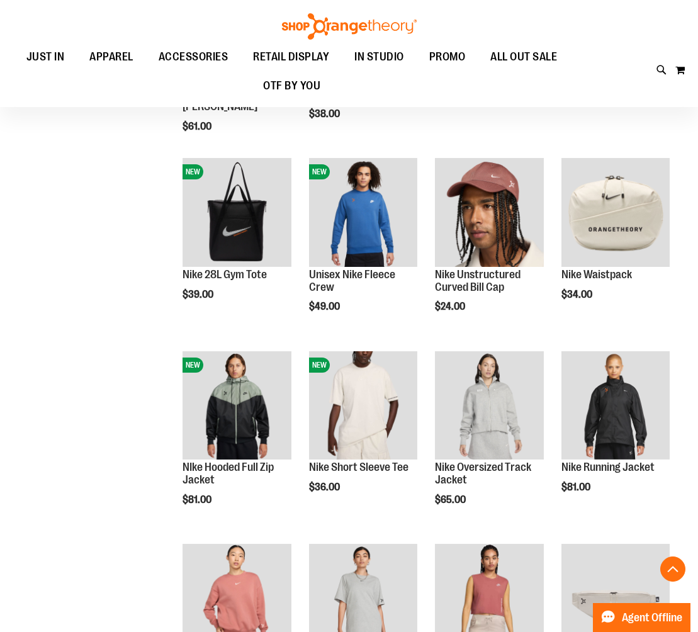
scroll to position [507, 0]
